Goal: Check status: Check status

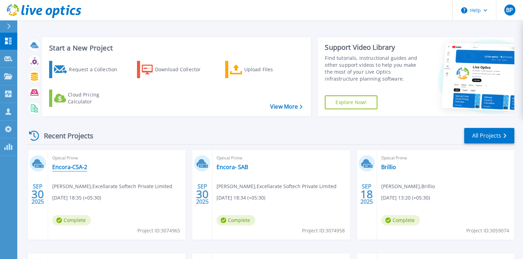
click at [59, 164] on link "Encora-CSA-2" at bounding box center [69, 167] width 35 height 7
